Goal: Task Accomplishment & Management: Manage account settings

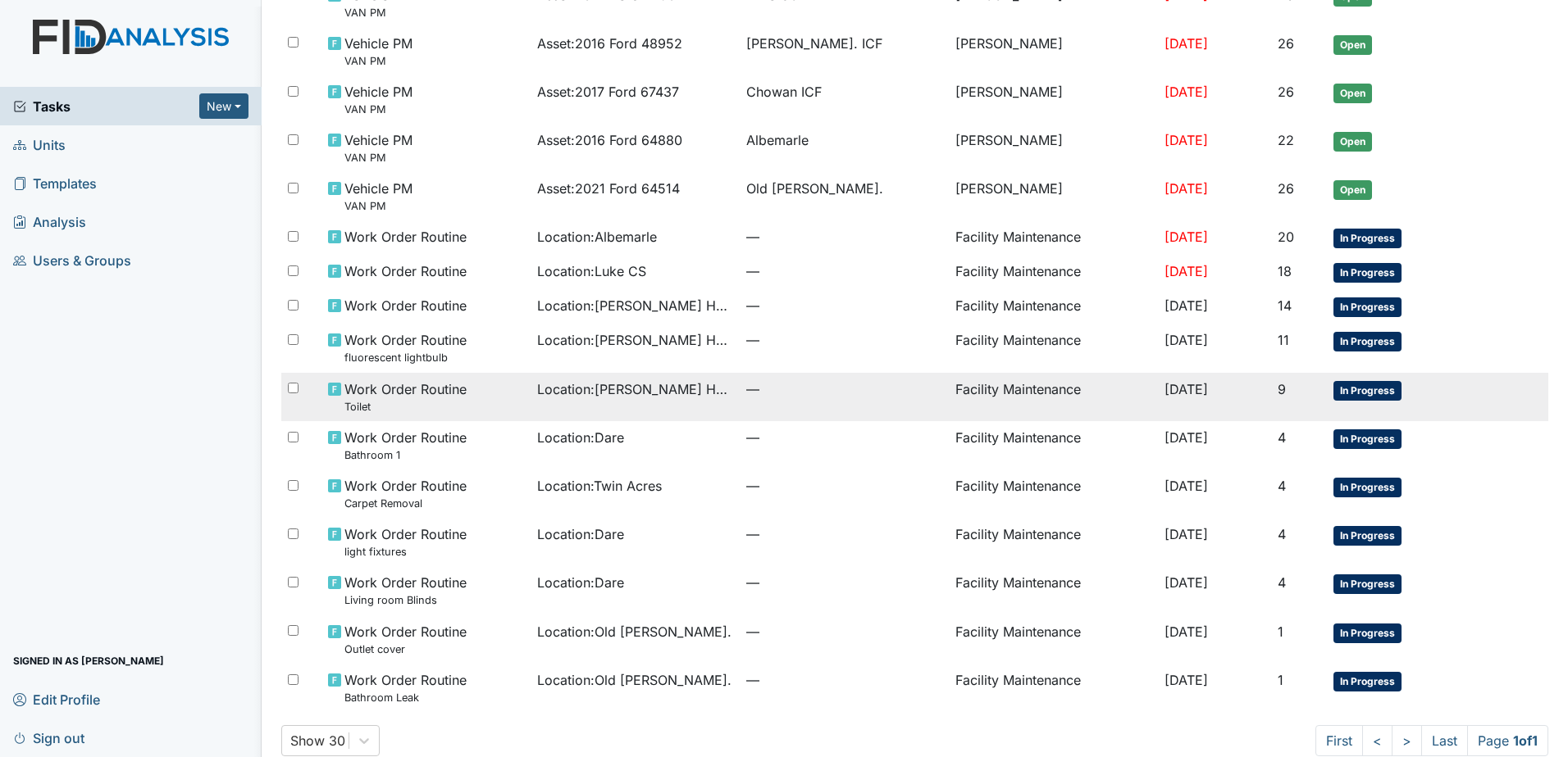
scroll to position [572, 0]
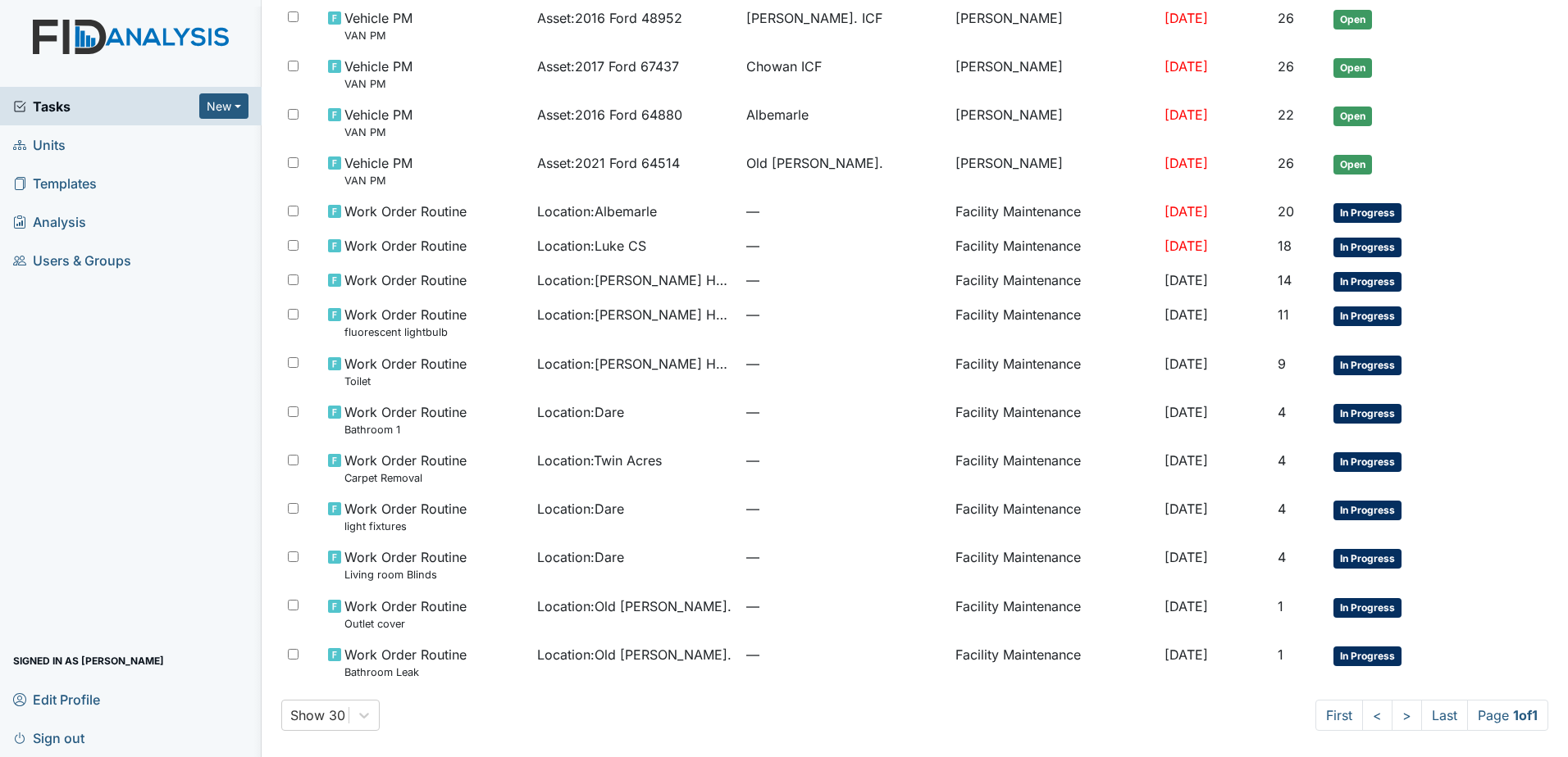
click at [60, 739] on span "Sign out" at bounding box center [49, 738] width 71 height 25
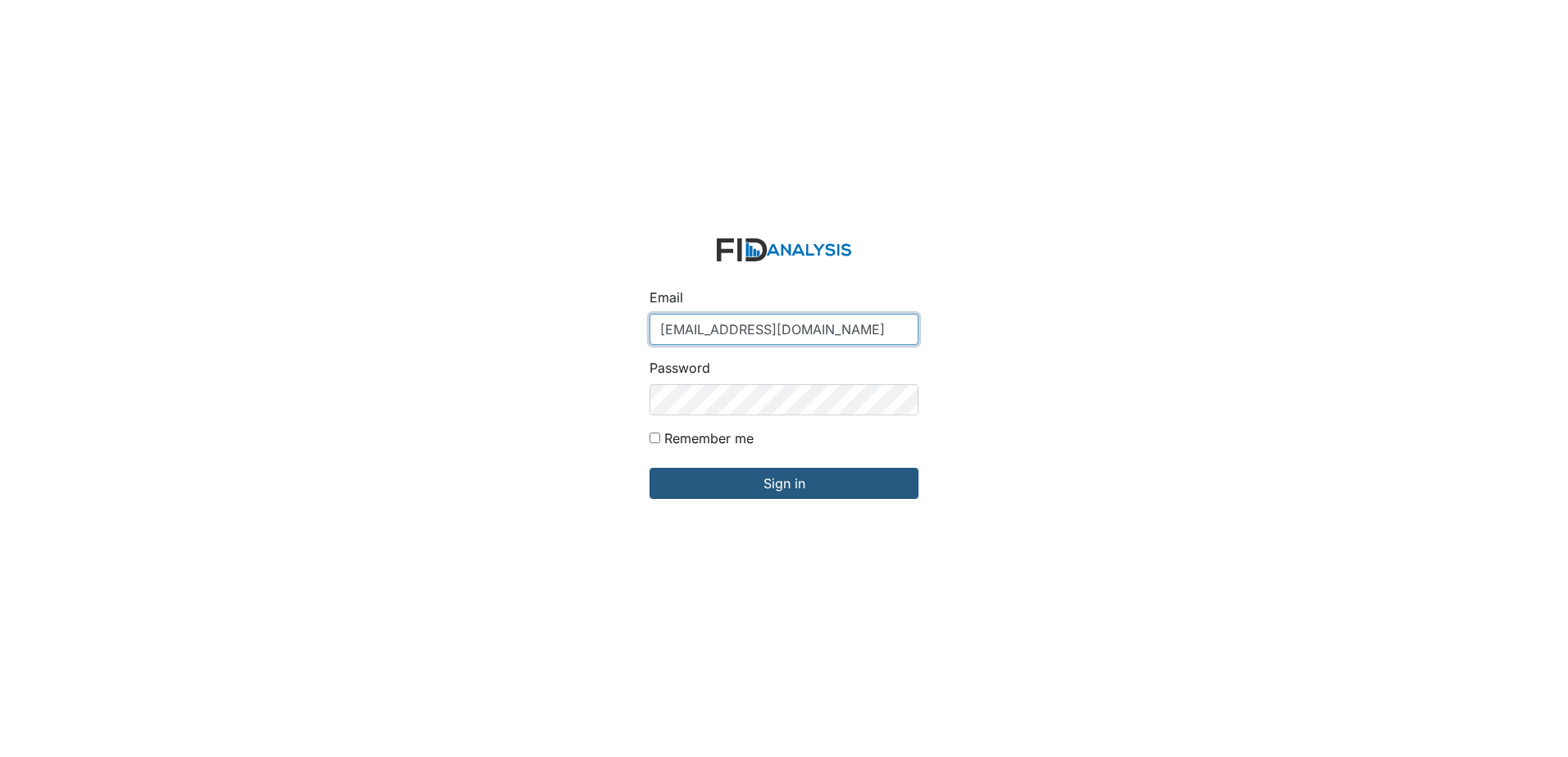
click at [711, 328] on input "arollins@lifeincorporated.com" at bounding box center [783, 329] width 269 height 31
type input "[EMAIL_ADDRESS][DOMAIN_NAME]"
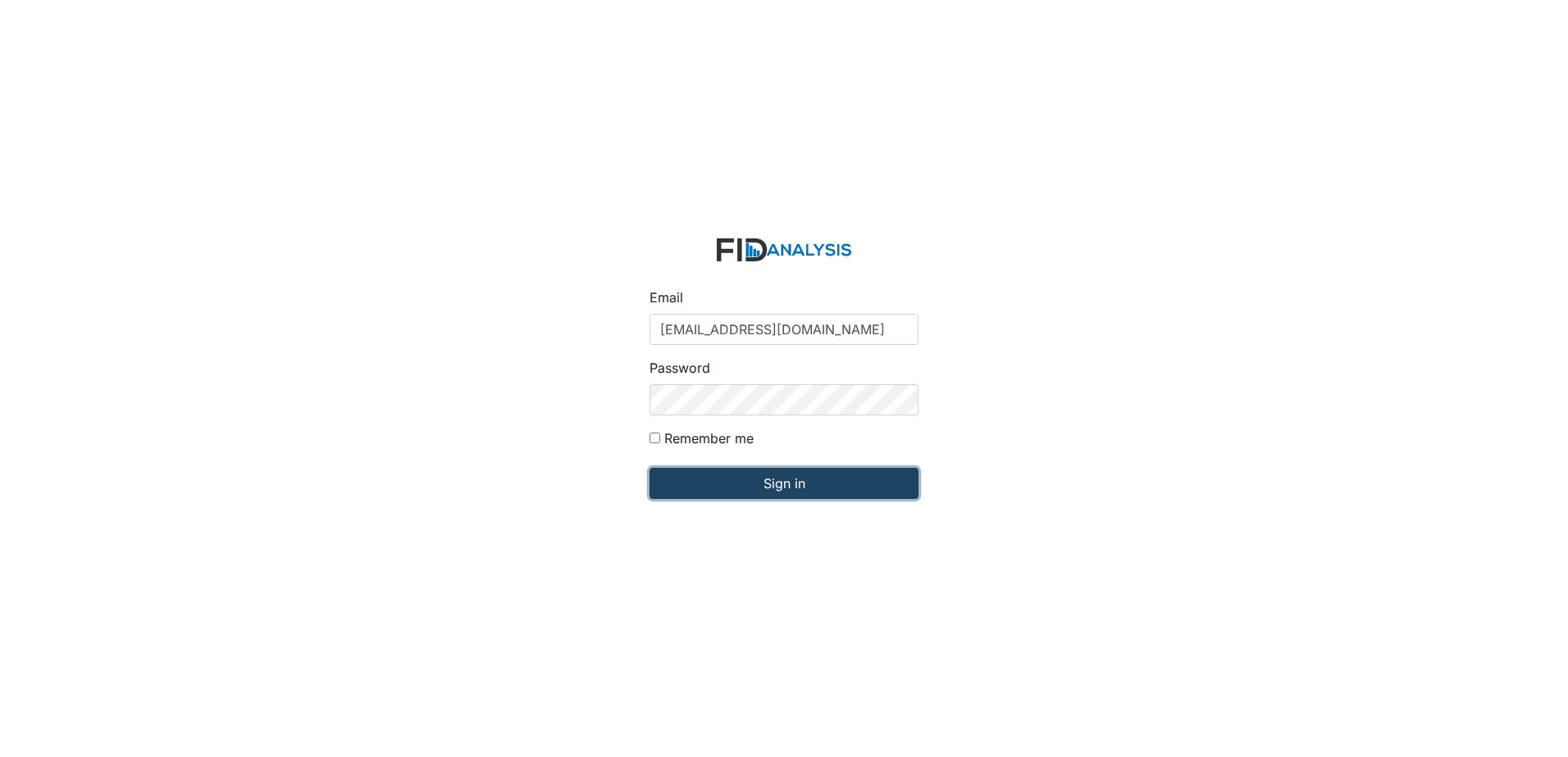
click at [750, 479] on input "Sign in" at bounding box center [783, 483] width 269 height 31
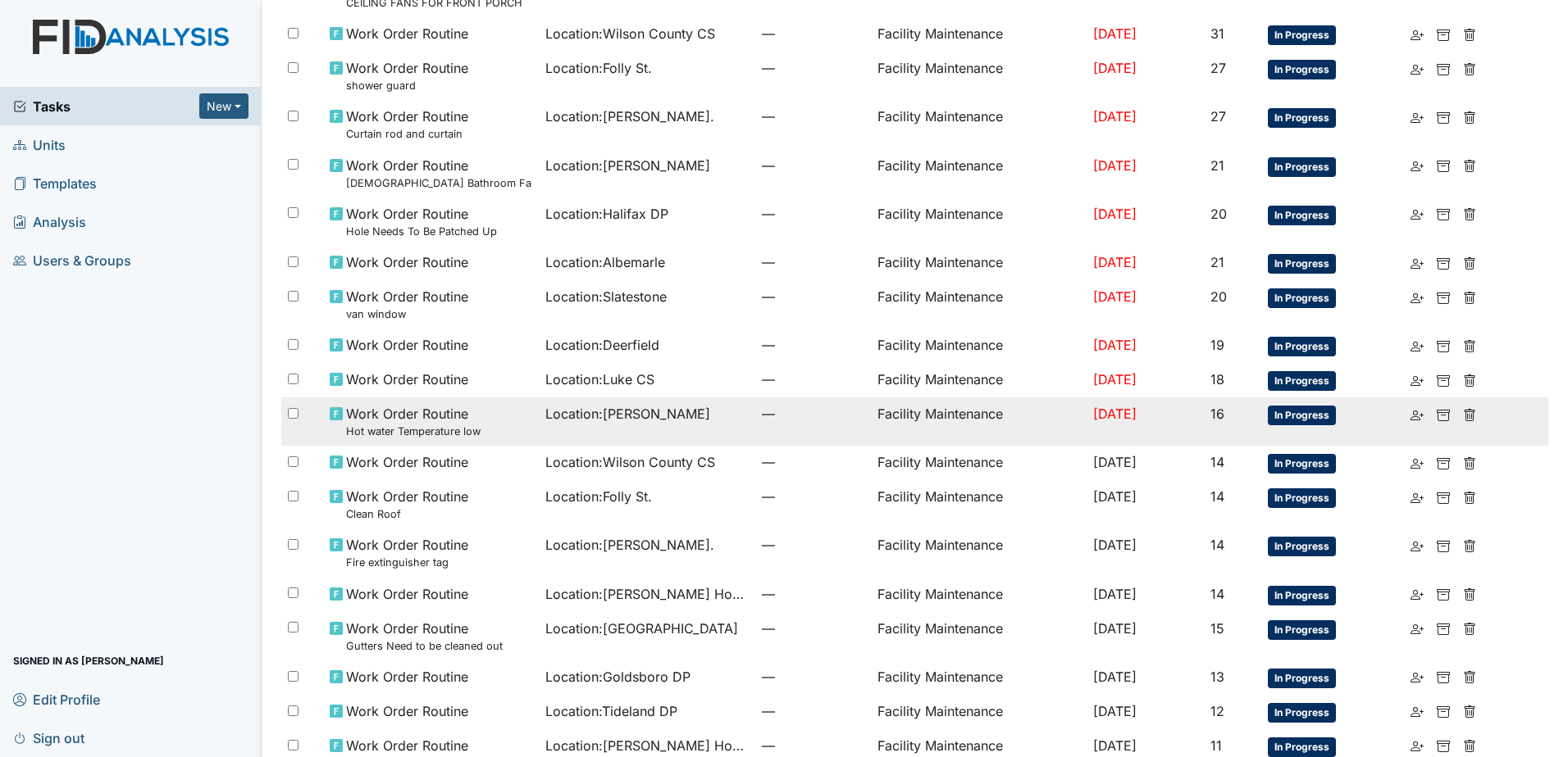
scroll to position [735, 0]
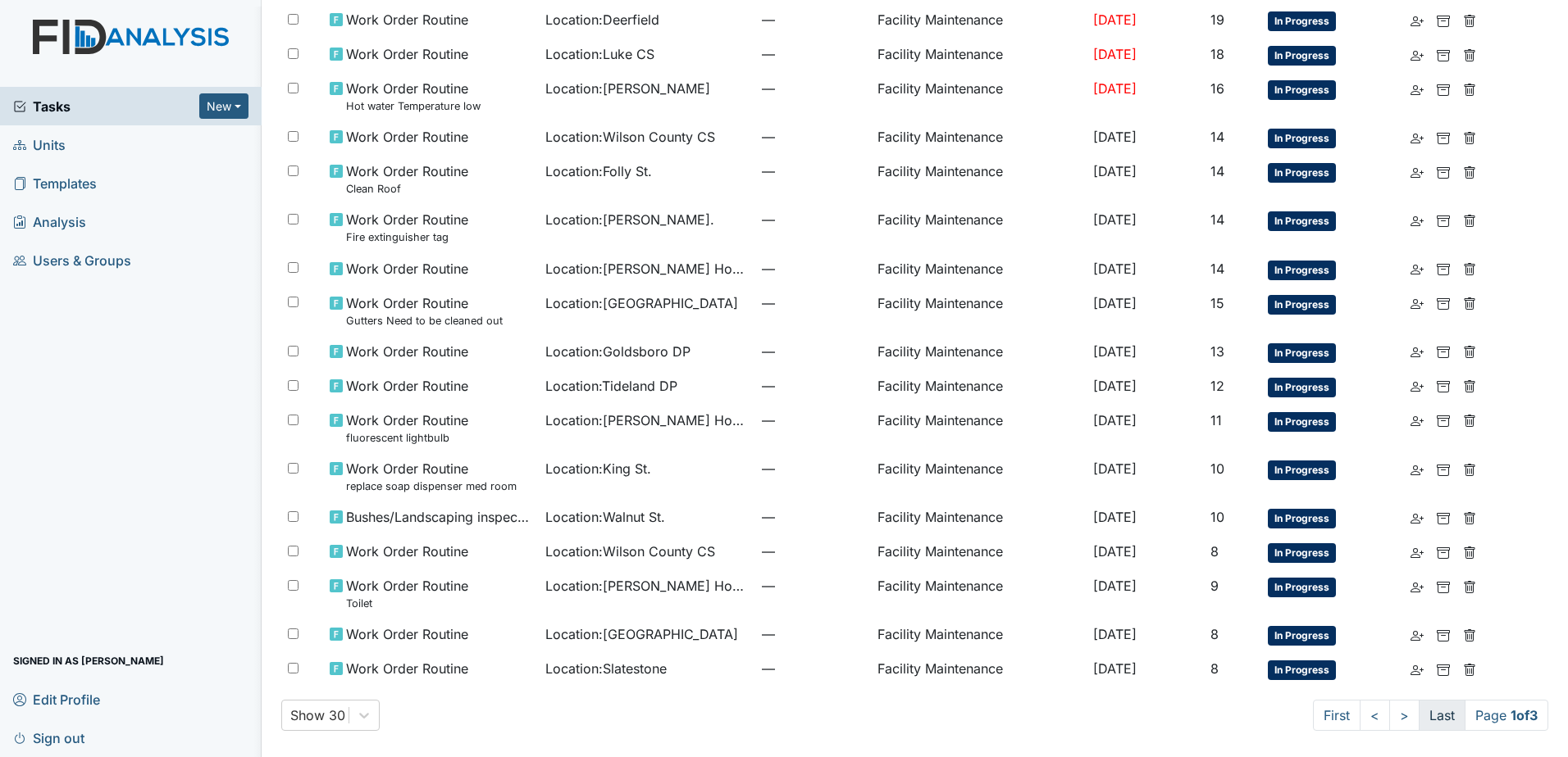
click at [1419, 723] on link "Last" at bounding box center [1442, 715] width 47 height 31
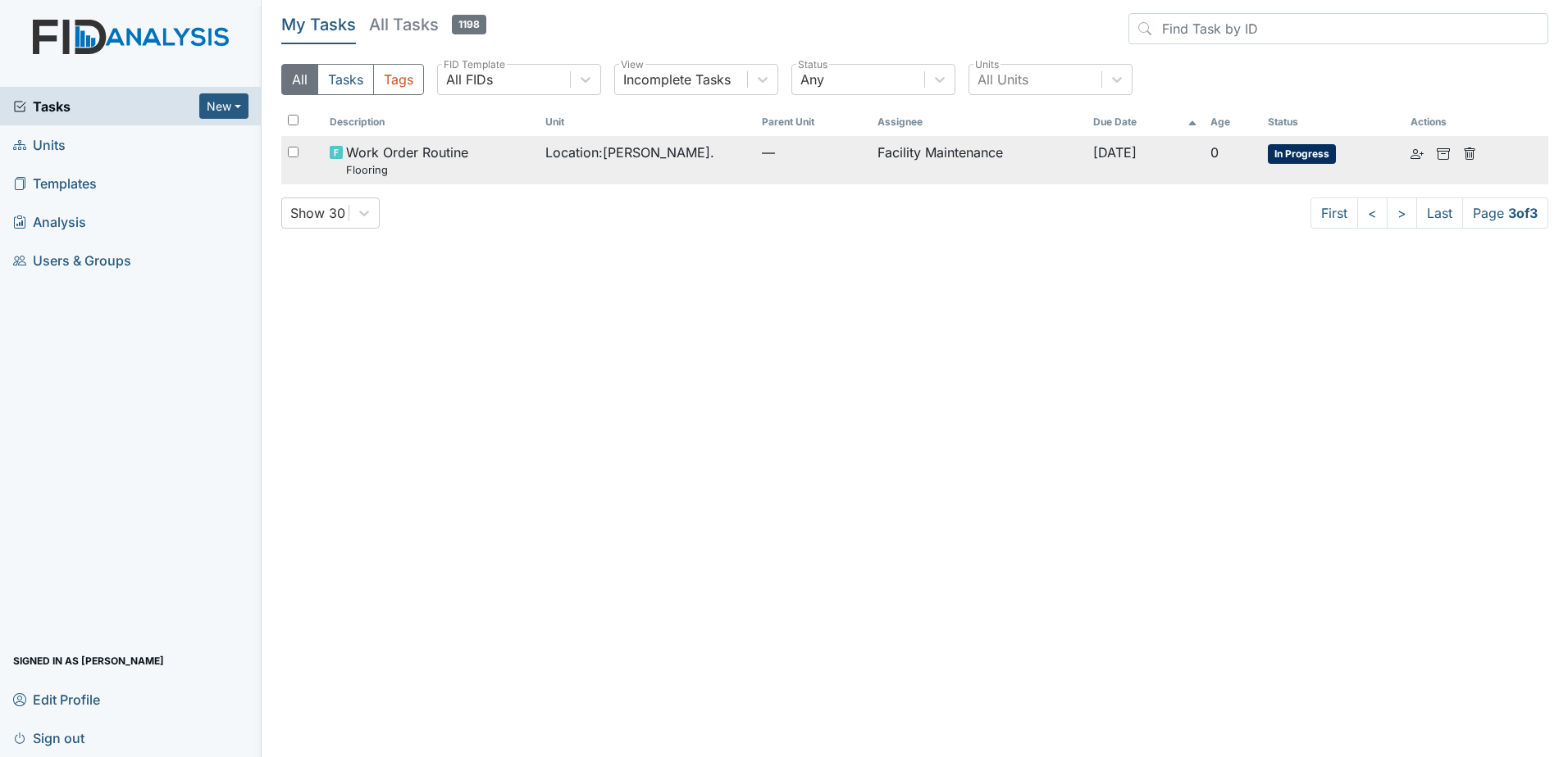
click at [983, 157] on td "Facility Maintenance" at bounding box center [979, 160] width 216 height 49
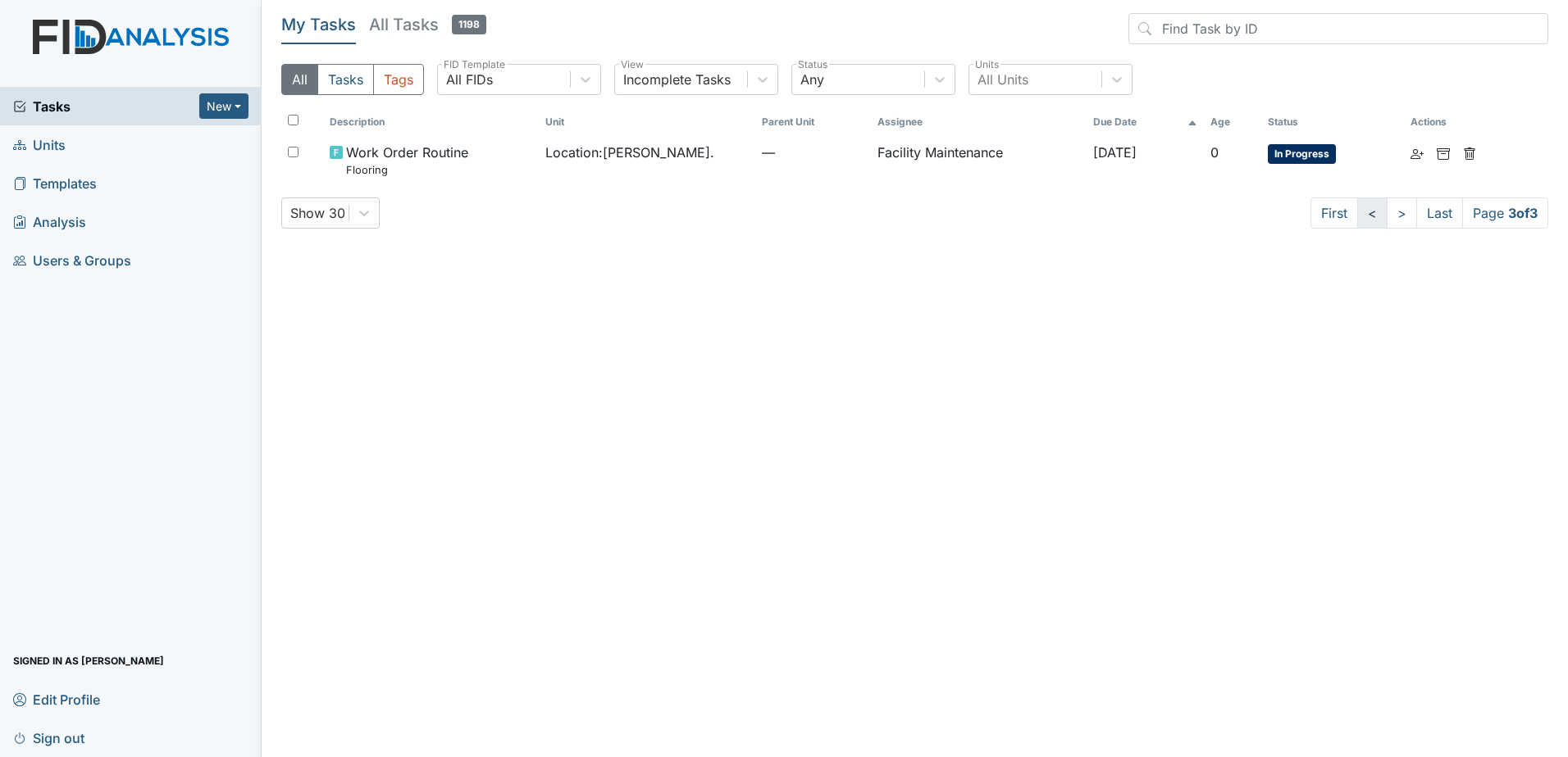
click at [1376, 221] on link "<" at bounding box center [1372, 213] width 30 height 31
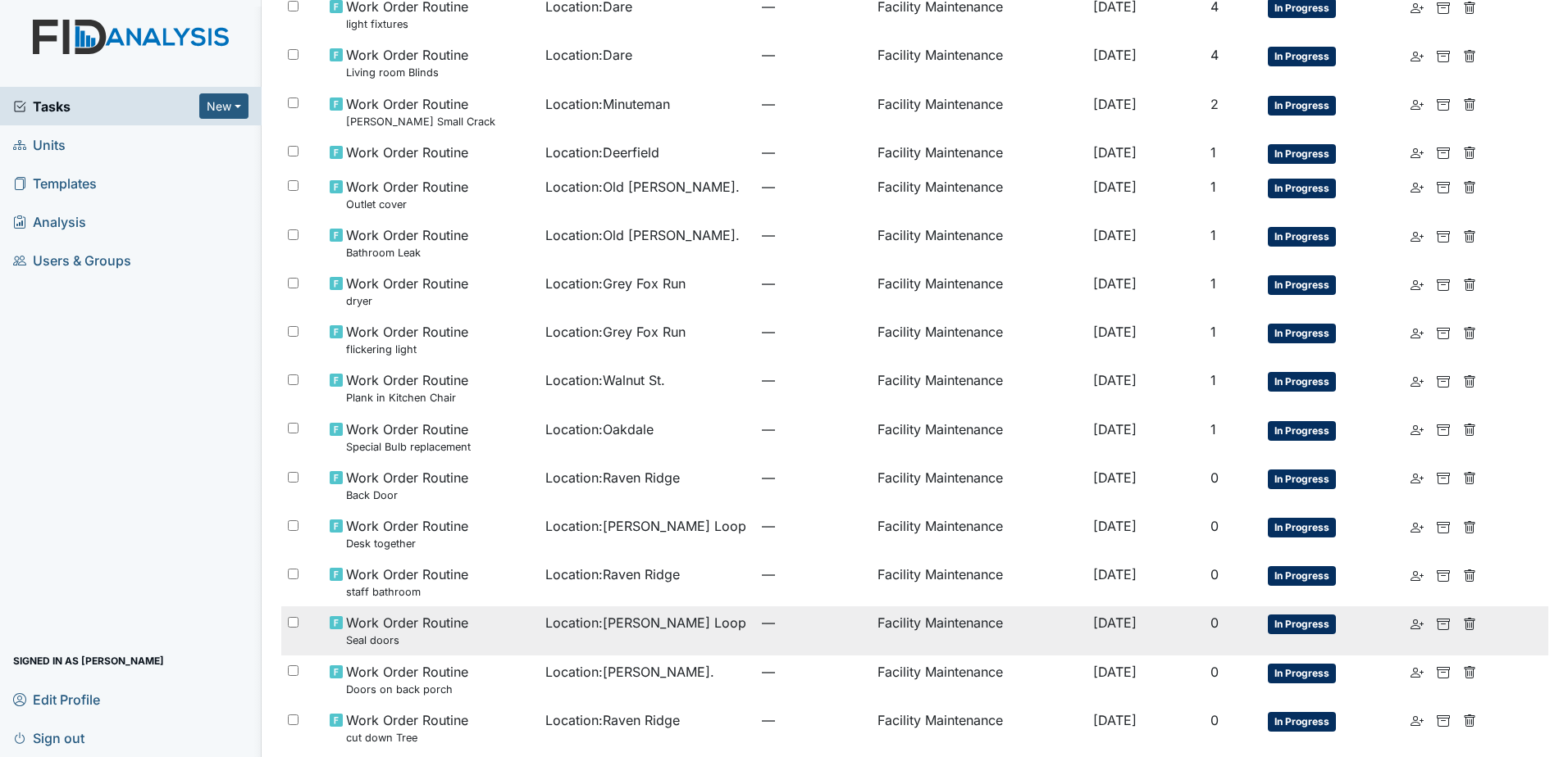
scroll to position [806, 0]
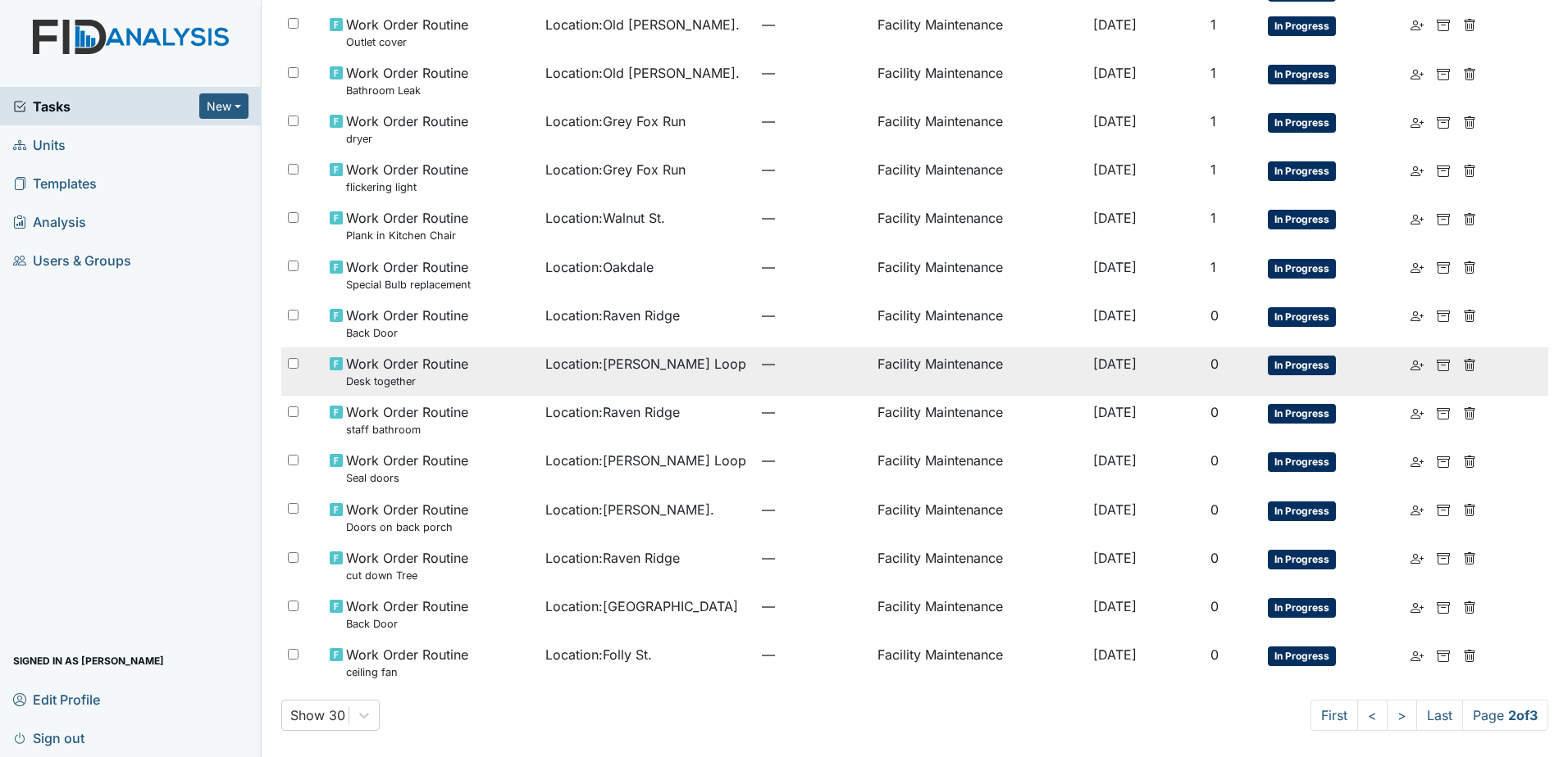
click at [761, 373] on span "—" at bounding box center [813, 363] width 102 height 19
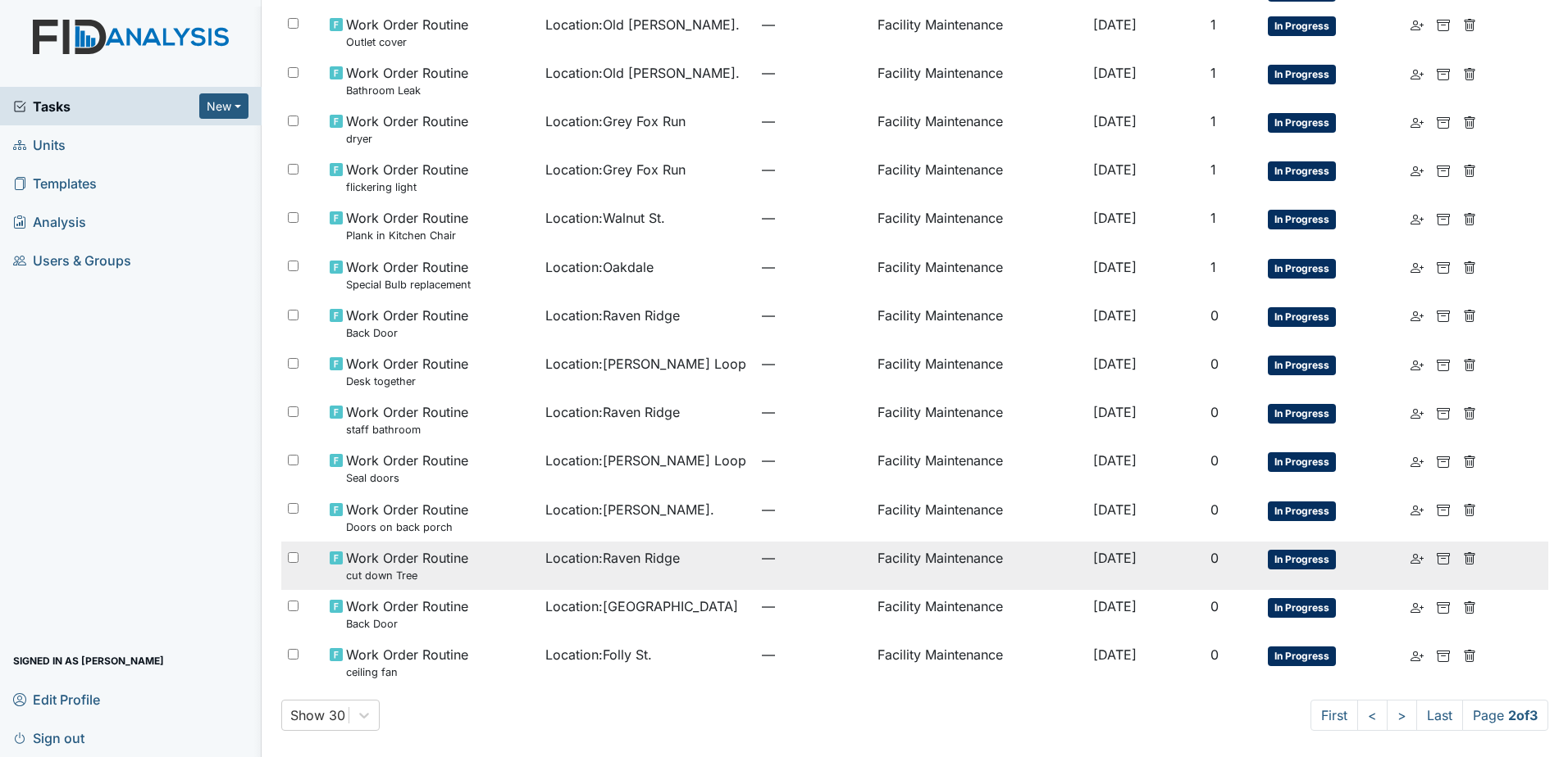
click at [673, 568] on div "Location : Raven Ridge" at bounding box center [646, 557] width 203 height 19
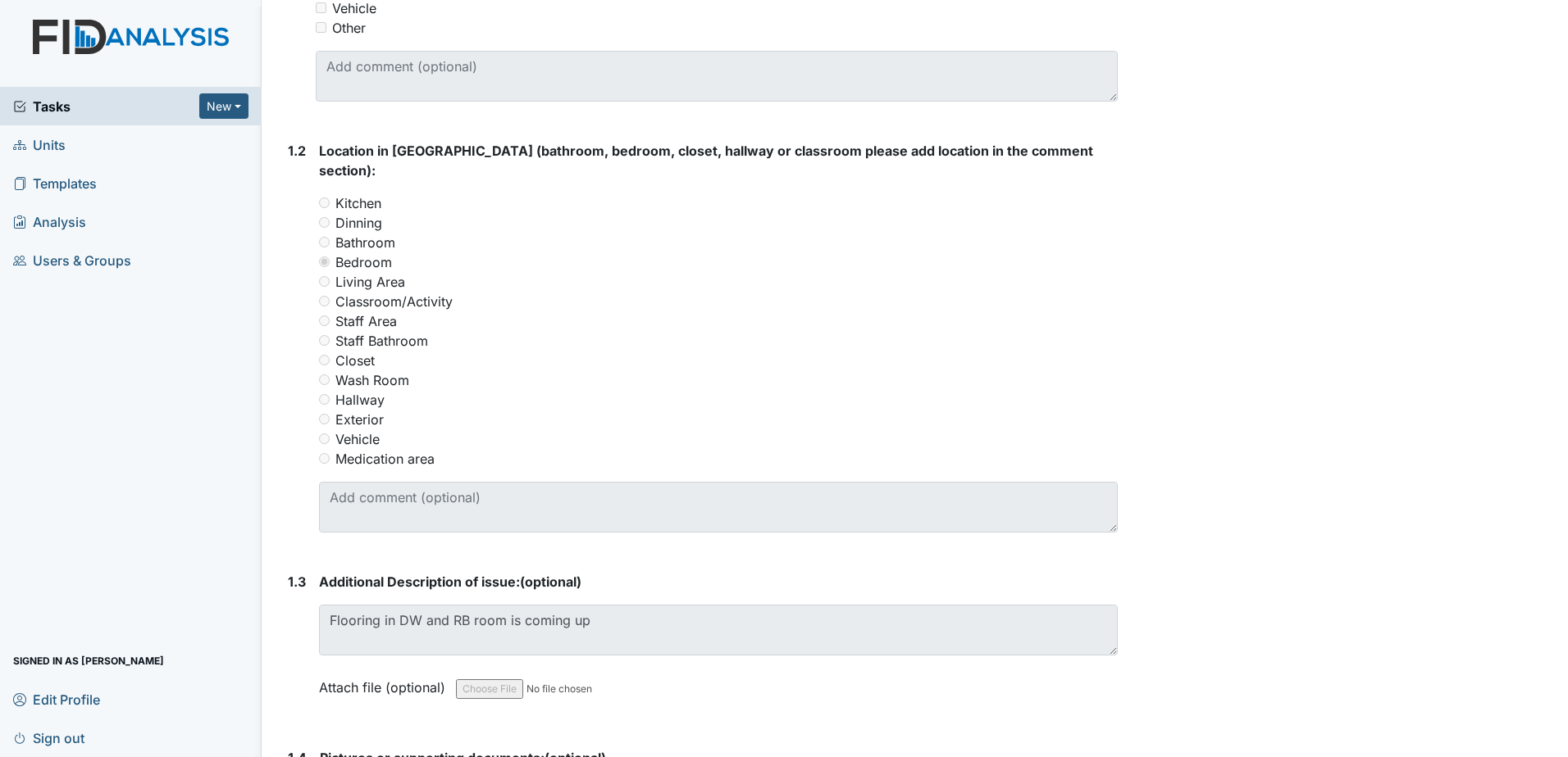
scroll to position [738, 0]
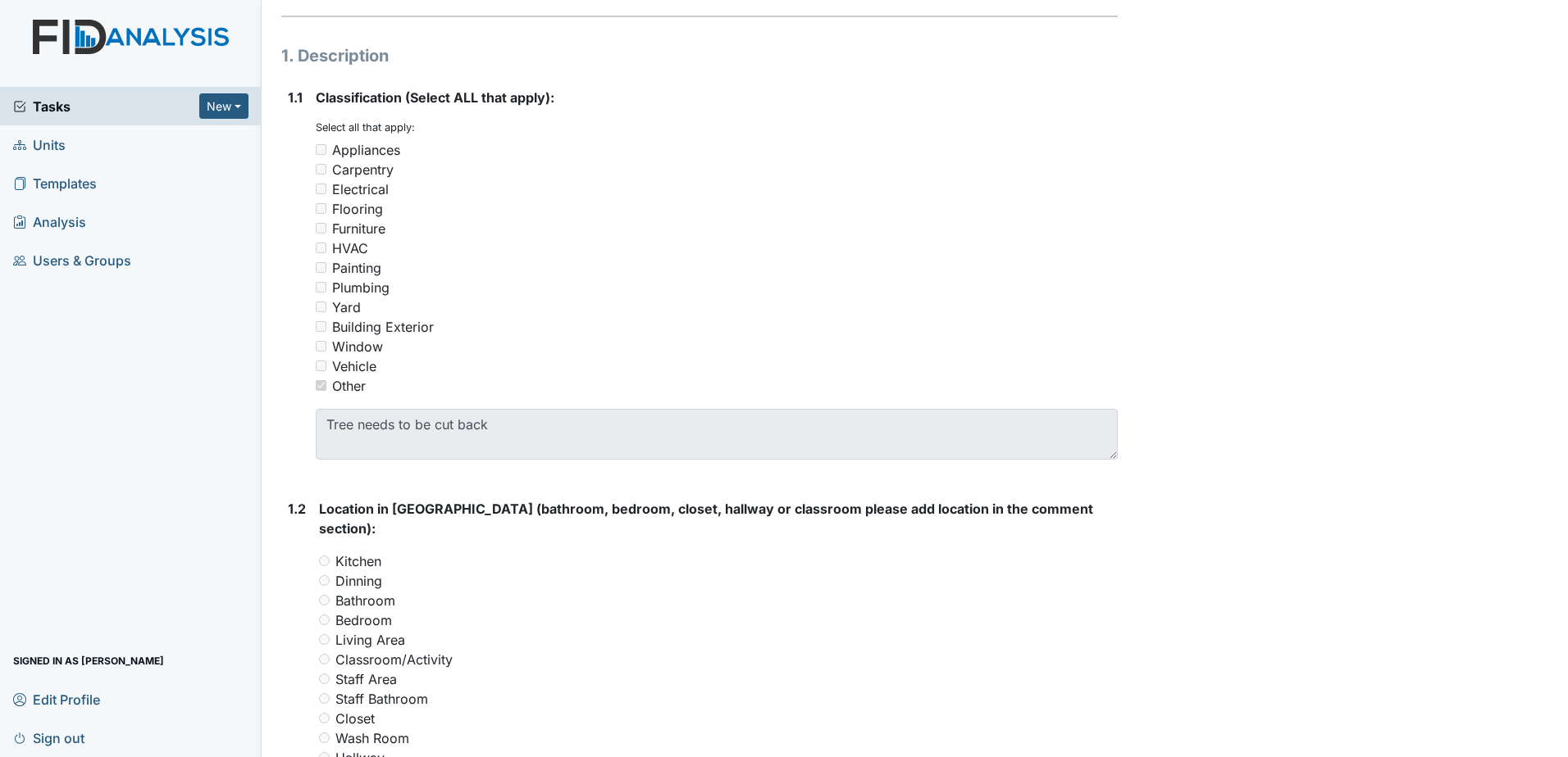
scroll to position [492, 0]
